Goal: Task Accomplishment & Management: Manage account settings

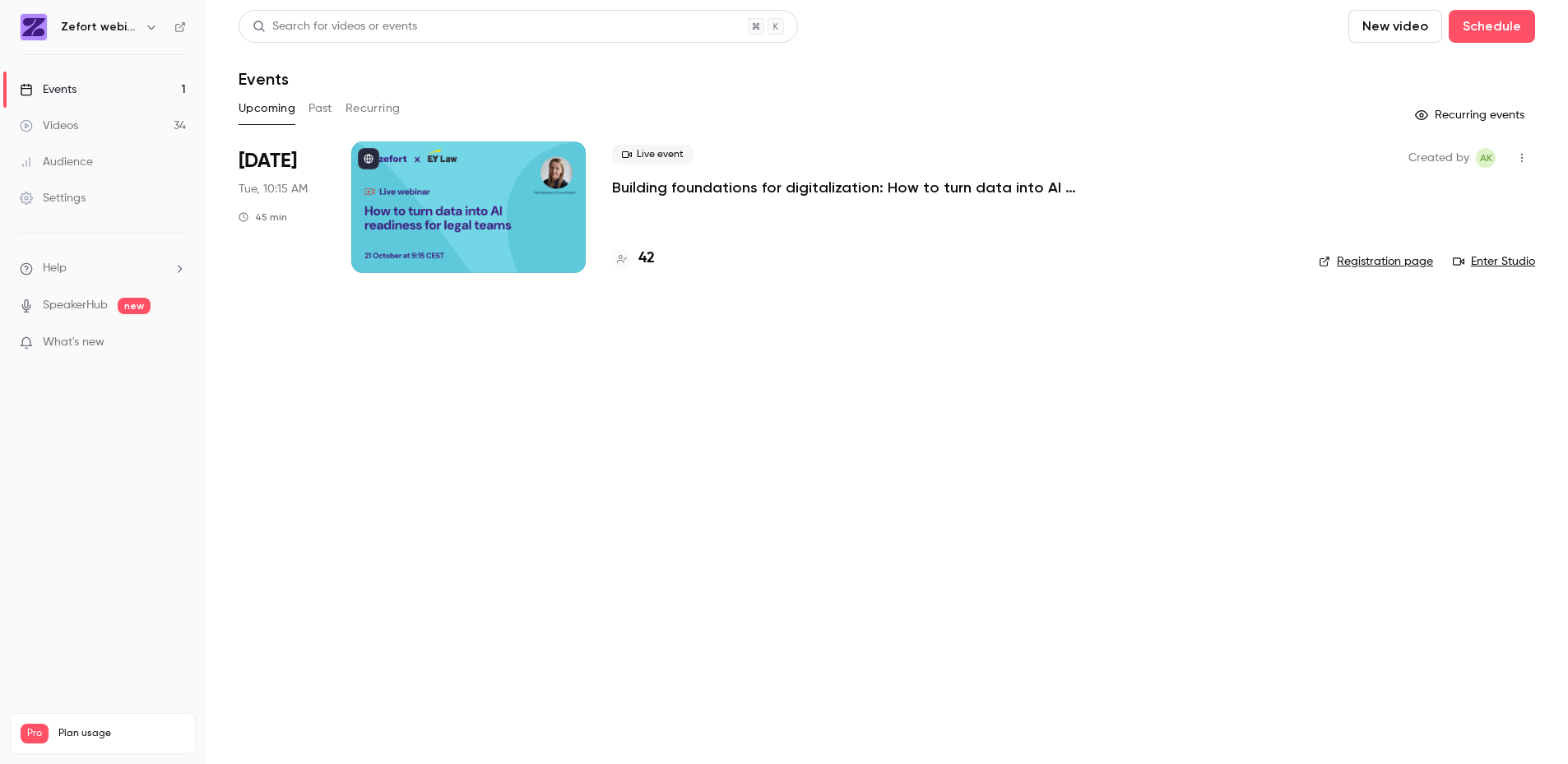
click at [681, 191] on p "Building foundations for digitalization: How to turn data into AI readiness for…" at bounding box center [859, 187] width 494 height 20
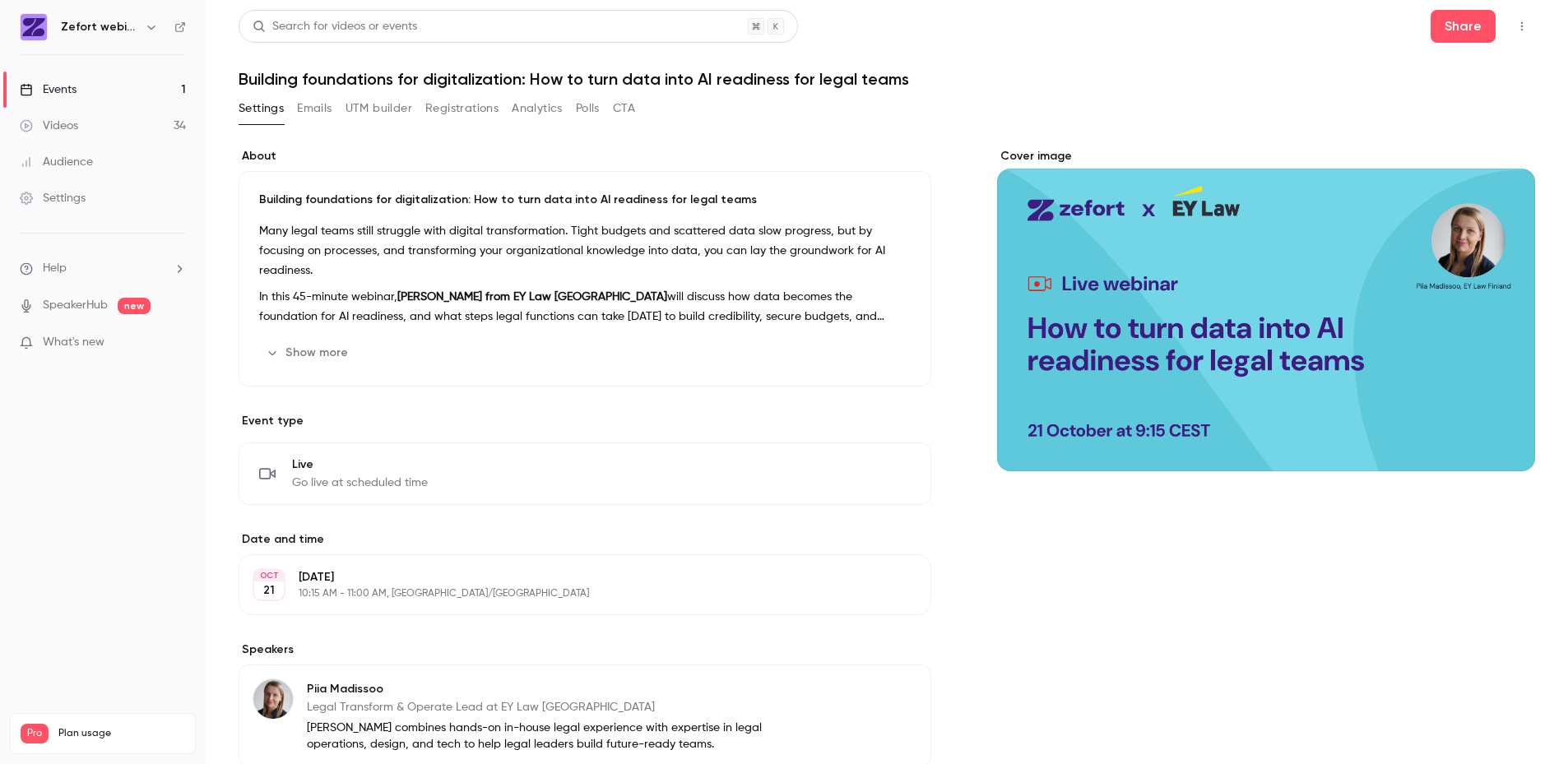
click at [457, 106] on button "Registrations" at bounding box center [462, 108] width 74 height 26
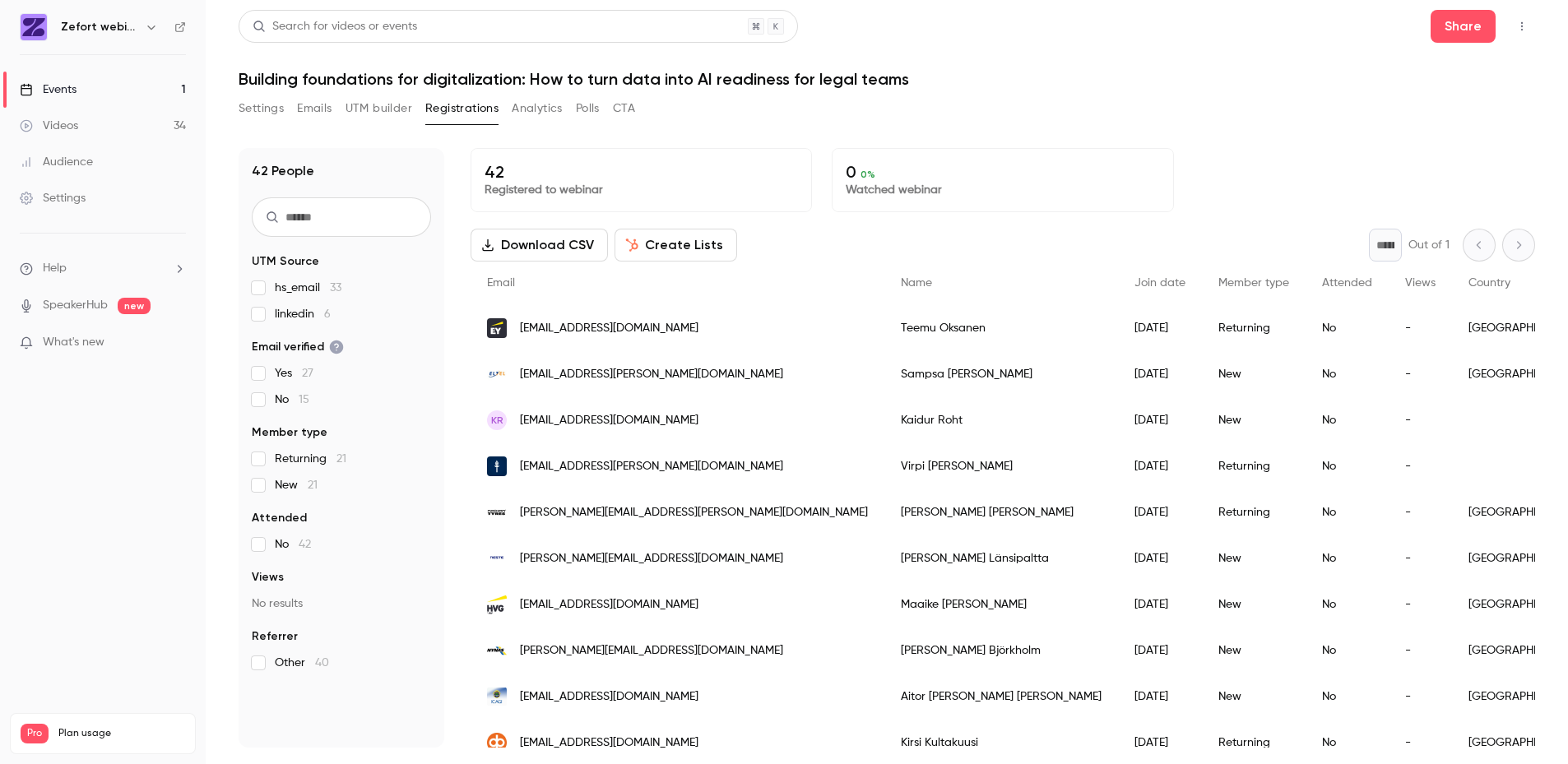
click at [682, 246] on button "Create Lists" at bounding box center [675, 245] width 123 height 33
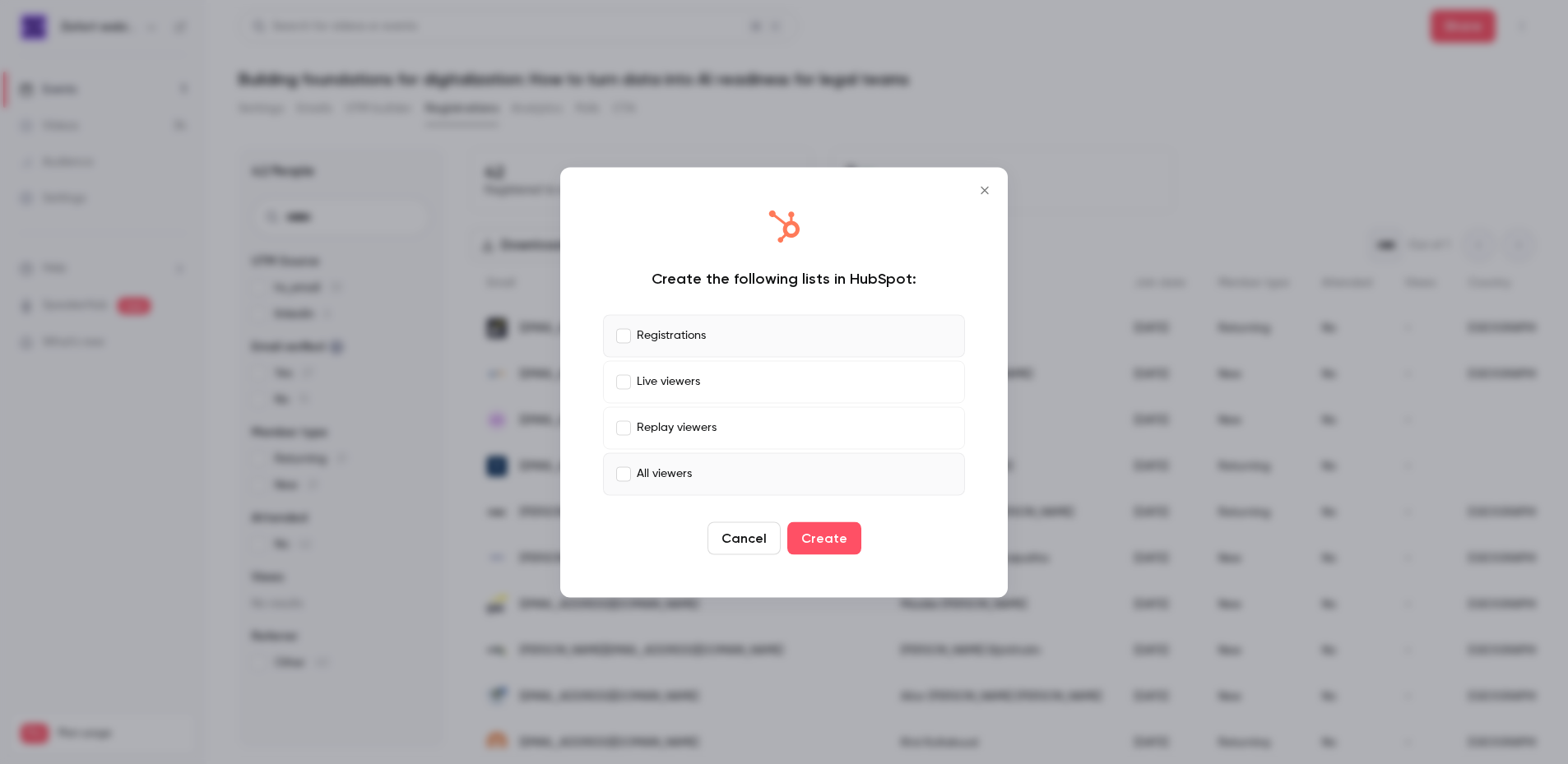
click at [615, 472] on label "All viewers" at bounding box center [784, 473] width 362 height 42
click at [835, 541] on button "Create" at bounding box center [824, 538] width 74 height 33
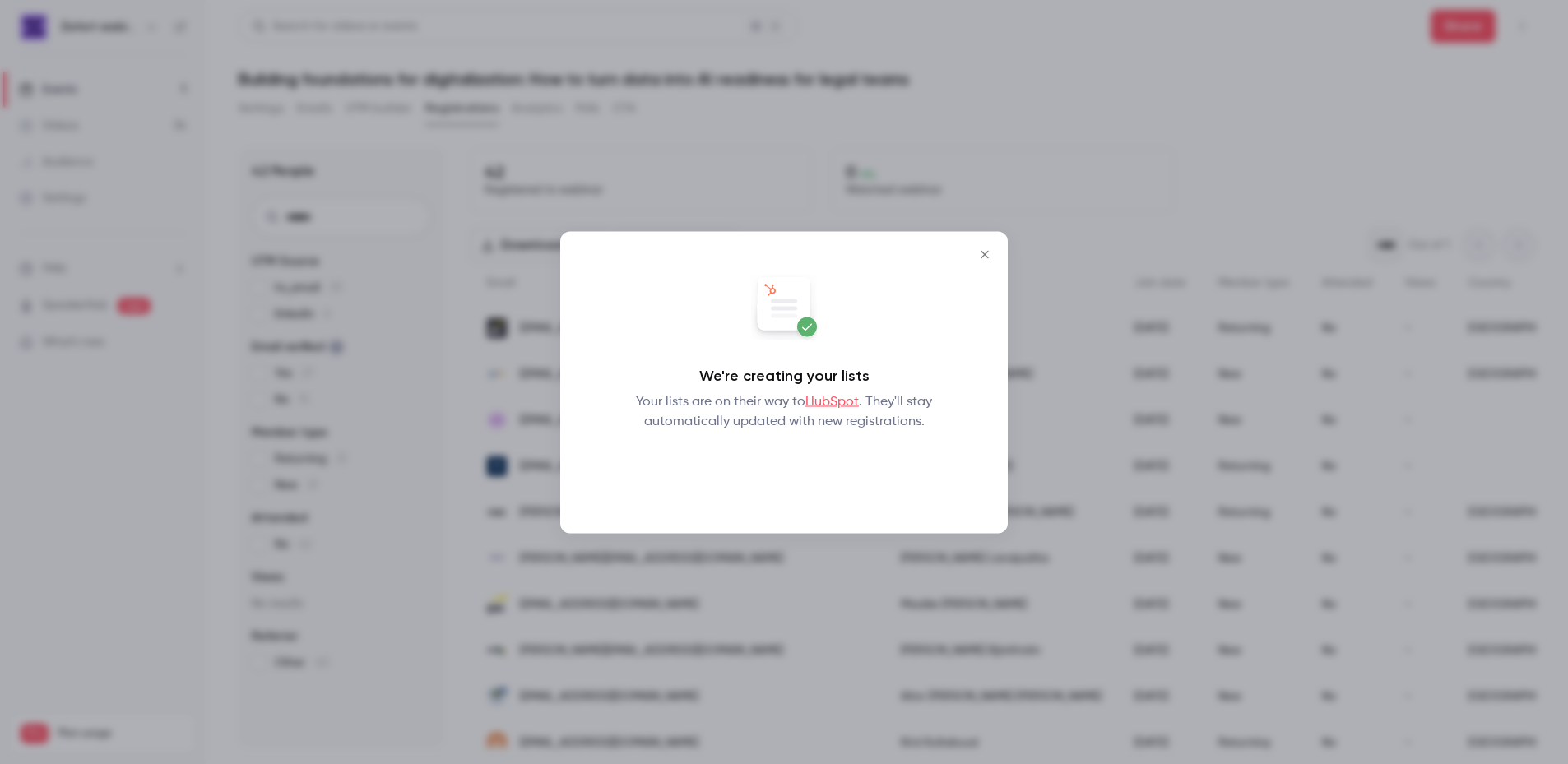
click at [786, 464] on button "Okay" at bounding box center [784, 474] width 60 height 33
